Goal: Task Accomplishment & Management: Complete application form

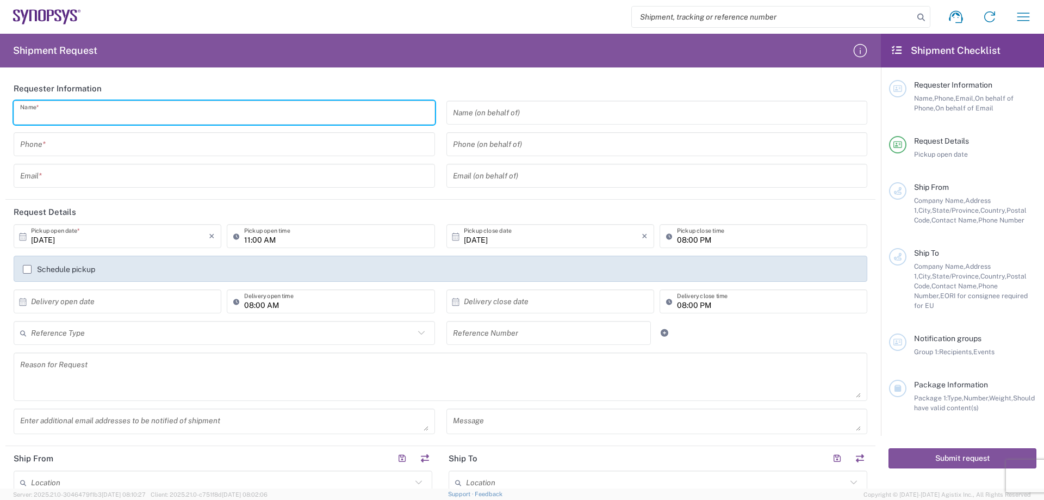
click at [169, 120] on input "text" at bounding box center [224, 112] width 408 height 19
type input "Crystal"
click at [152, 158] on div "Crystal Name * Phone * Email *" at bounding box center [224, 148] width 433 height 95
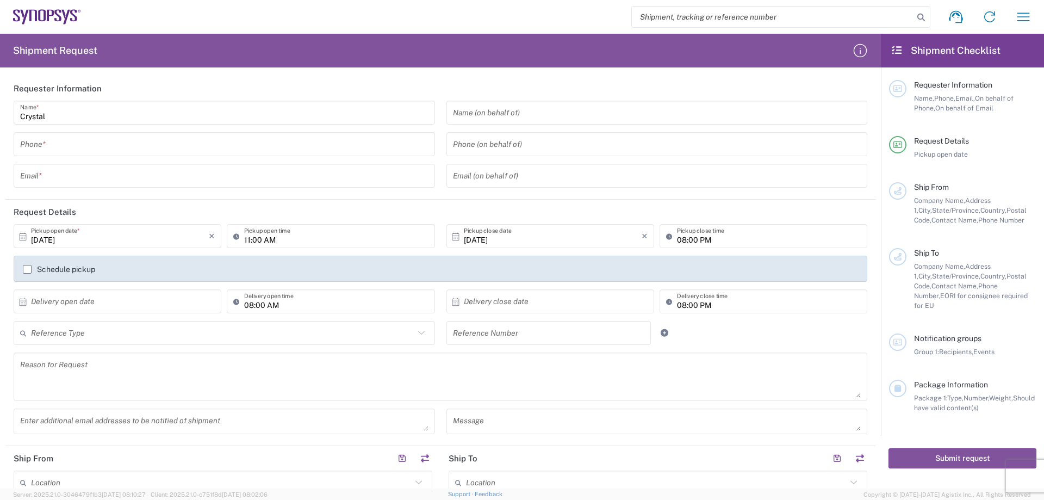
click at [150, 152] on input "tel" at bounding box center [224, 144] width 408 height 19
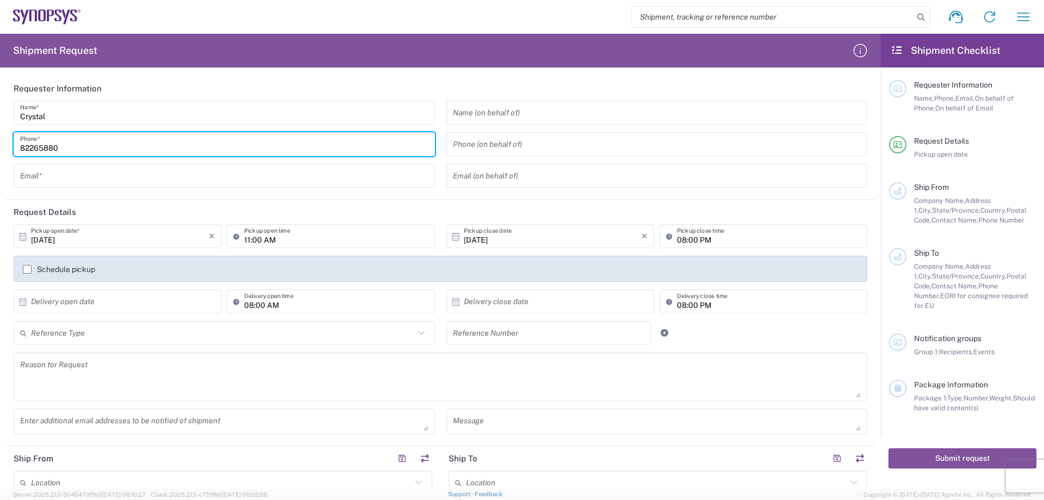
type input "82265880"
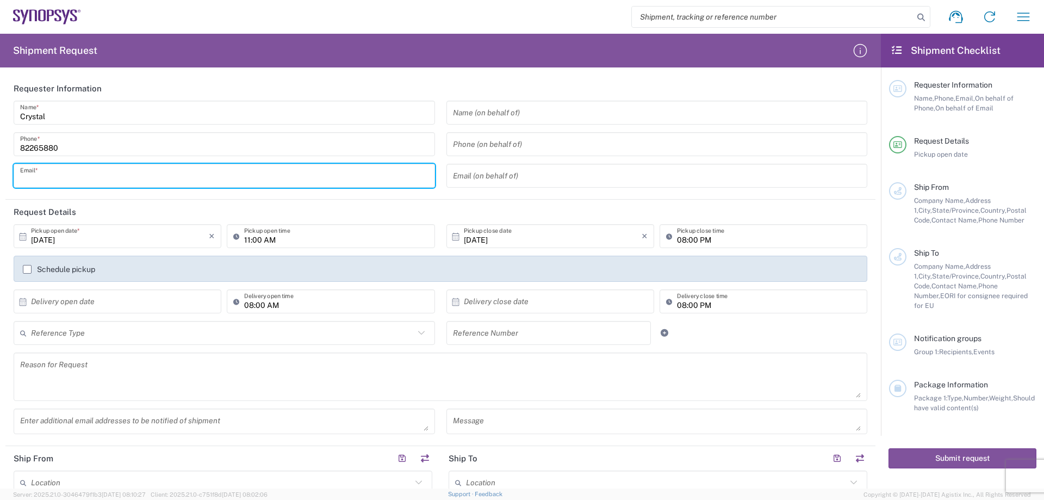
click at [73, 173] on input "text" at bounding box center [224, 175] width 408 height 19
type input "[EMAIL_ADDRESS][DOMAIN_NAME]"
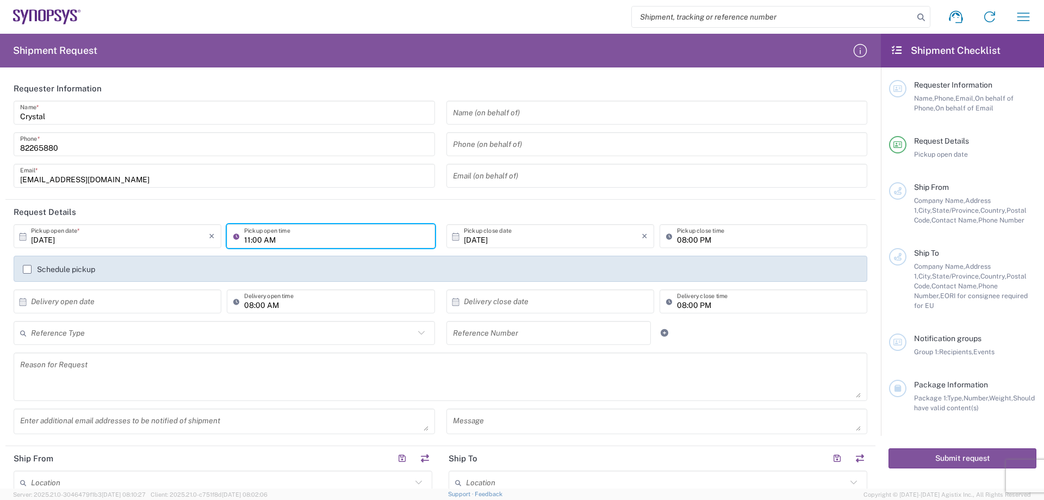
click at [253, 240] on input "11:00 AM" at bounding box center [336, 236] width 184 height 19
click at [272, 241] on input "16:00 AM" at bounding box center [336, 236] width 184 height 19
type input "16:00 PM"
click at [330, 208] on header "Request Details" at bounding box center [440, 212] width 870 height 24
click at [701, 242] on input "08:00 PM" at bounding box center [769, 236] width 184 height 19
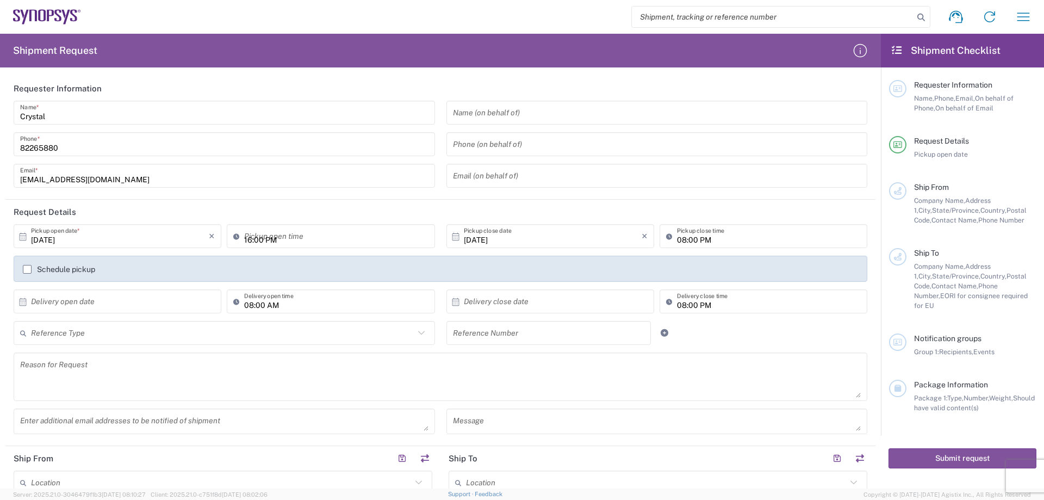
drag, startPoint x: 562, startPoint y: 210, endPoint x: 717, endPoint y: 235, distance: 157.6
click at [562, 210] on header "Request Details" at bounding box center [440, 212] width 870 height 24
click at [718, 237] on input "08:00 PM" at bounding box center [769, 236] width 184 height 19
click at [681, 240] on input "17:00 PM" at bounding box center [769, 236] width 184 height 19
type input "17:30 PM"
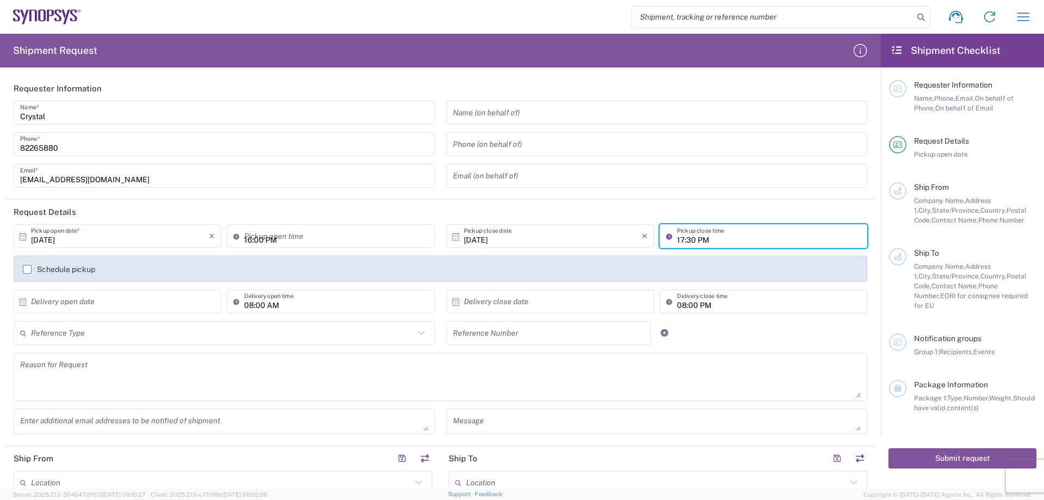
click at [871, 252] on form "Requester Information Crystal Name * [PHONE_NUMBER] Phone * [EMAIL_ADDRESS][DOM…" at bounding box center [440, 282] width 881 height 412
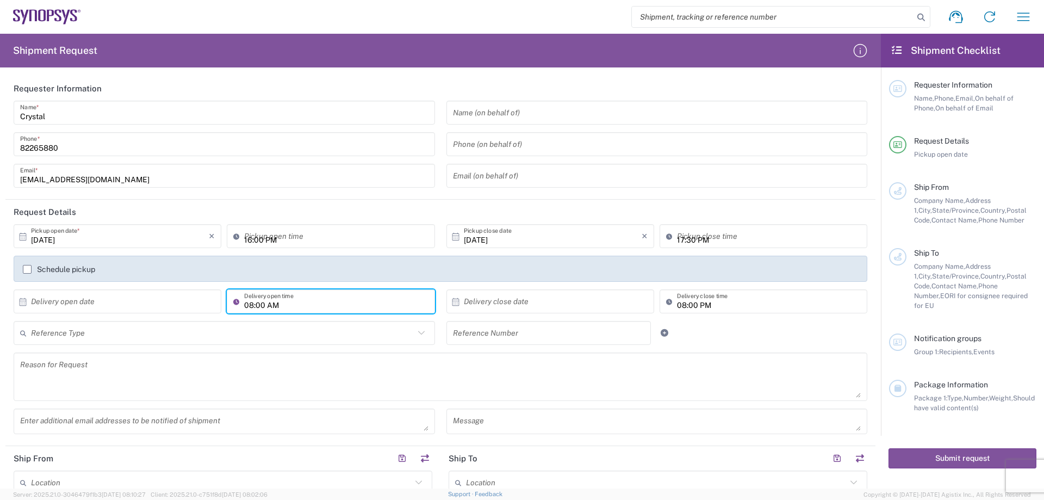
click at [283, 307] on input "08:00 AM" at bounding box center [336, 301] width 184 height 19
type input "M"
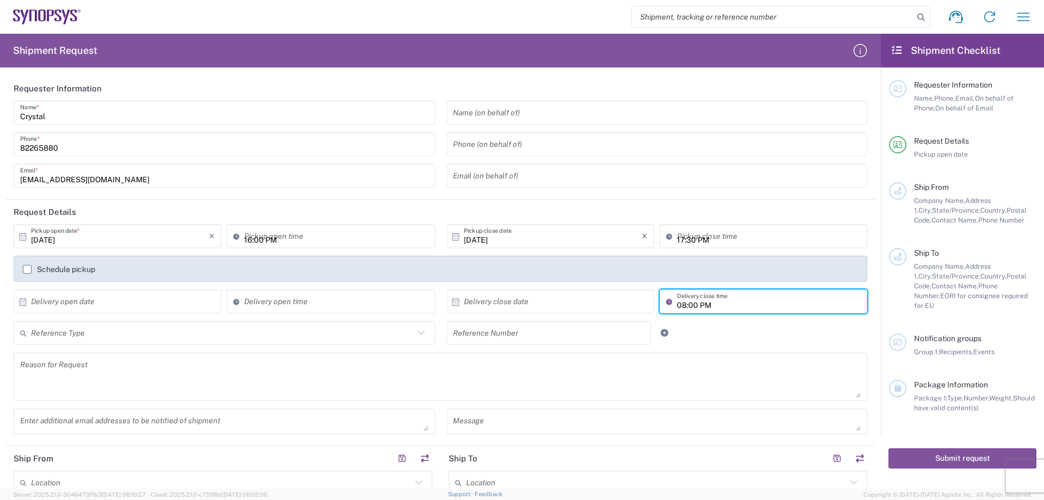
click at [678, 306] on input "08:00 PM" at bounding box center [769, 301] width 184 height 19
type input "M"
click at [705, 338] on div at bounding box center [693, 333] width 72 height 24
